Goal: Task Accomplishment & Management: Manage account settings

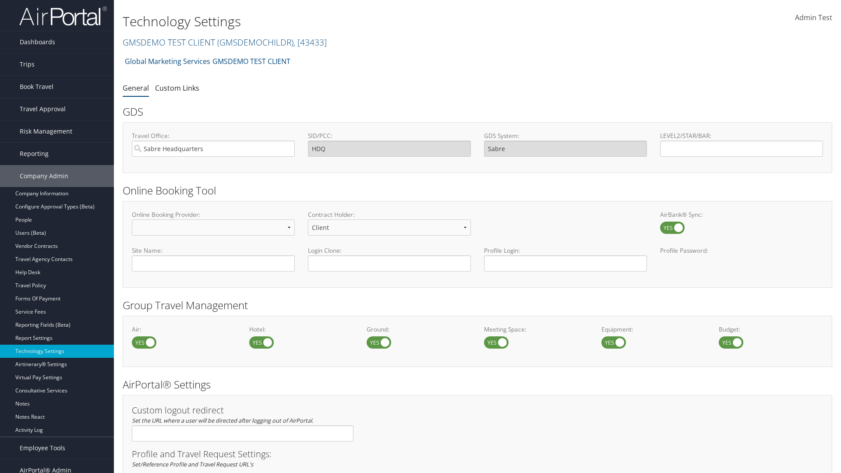
click at [261, 342] on label at bounding box center [261, 342] width 25 height 12
click at [259, 342] on input "checkbox" at bounding box center [257, 343] width 6 height 6
checkbox input "false"
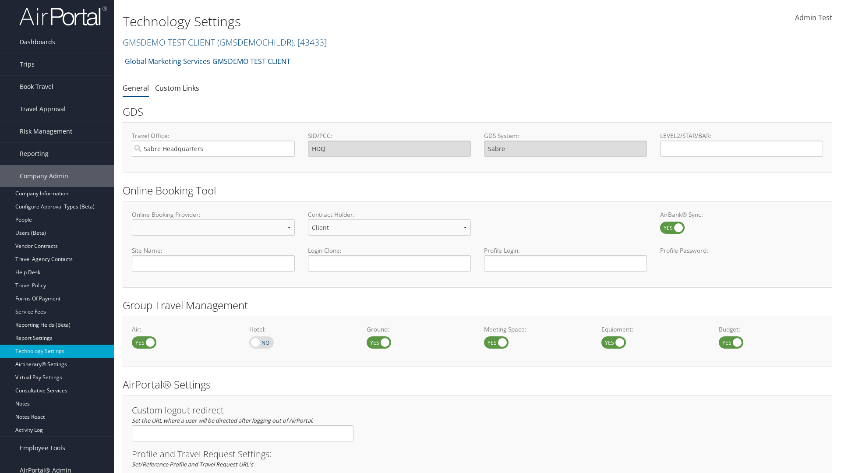
scroll to position [507, 0]
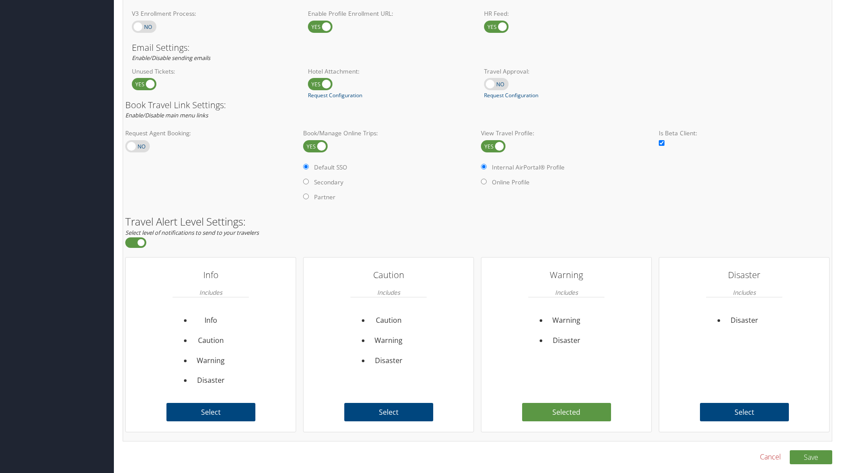
scroll to position [507, 0]
checkbox input "true"
